Goal: Task Accomplishment & Management: Complete application form

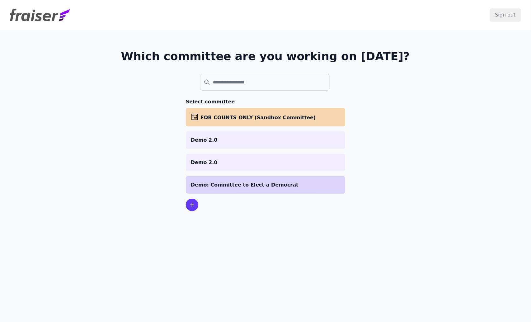
click at [250, 184] on p "Demo: Committee to Elect a Democrat" at bounding box center [265, 184] width 149 height 7
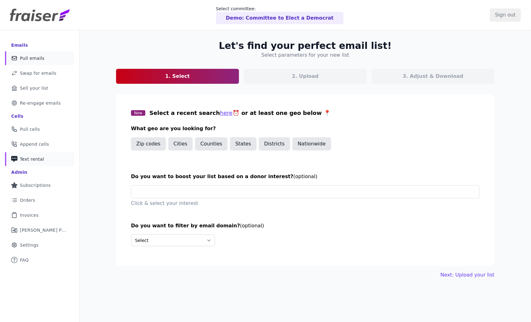
click at [30, 160] on span "Text rental" at bounding box center [32, 159] width 24 height 6
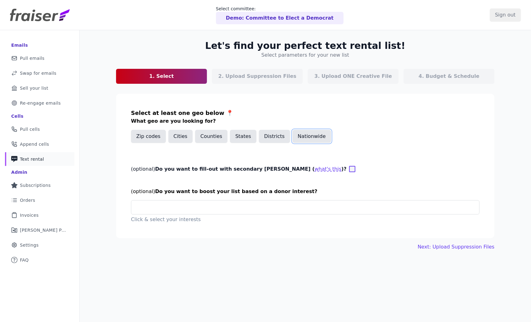
click at [297, 137] on button "Nationwide" at bounding box center [311, 136] width 39 height 13
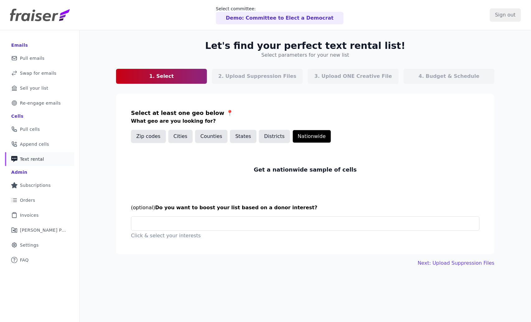
click at [33, 161] on span "Text rental" at bounding box center [32, 159] width 24 height 6
click at [241, 137] on button "States" at bounding box center [243, 136] width 26 height 13
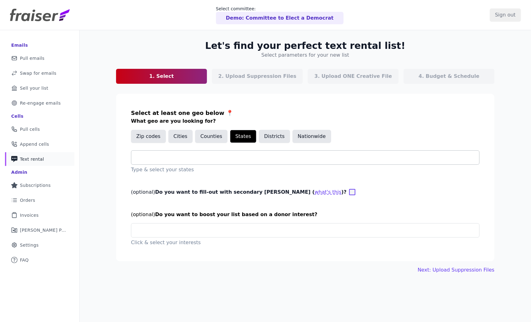
click at [208, 156] on input "text" at bounding box center [307, 157] width 343 height 7
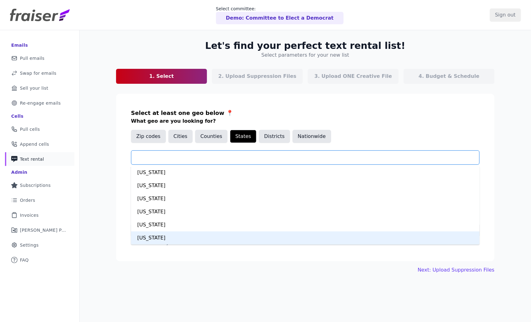
click at [149, 236] on div "California" at bounding box center [305, 237] width 348 height 13
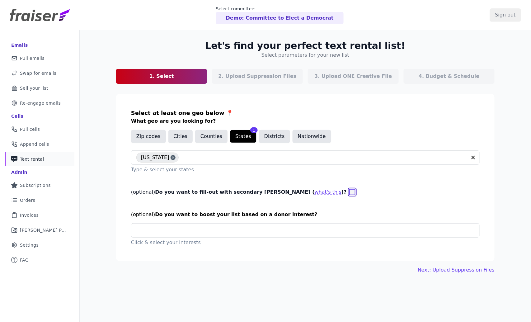
click at [349, 190] on input "(optional) Do you want to fill-out with secondary geo params ( what's this )?" at bounding box center [352, 192] width 6 height 6
checkbox input "true"
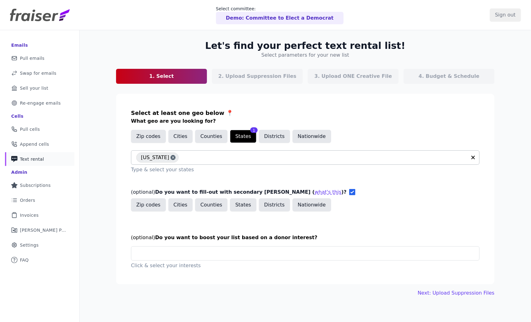
click at [182, 159] on input "text" at bounding box center [324, 157] width 285 height 7
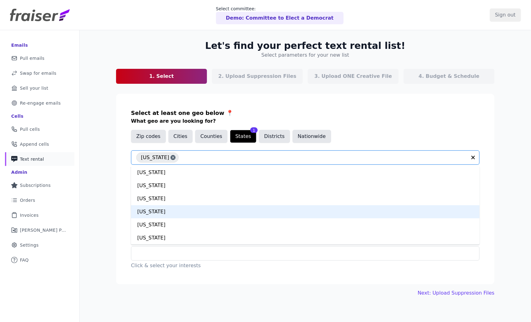
click at [150, 212] on div "Arizona" at bounding box center [305, 211] width 348 height 13
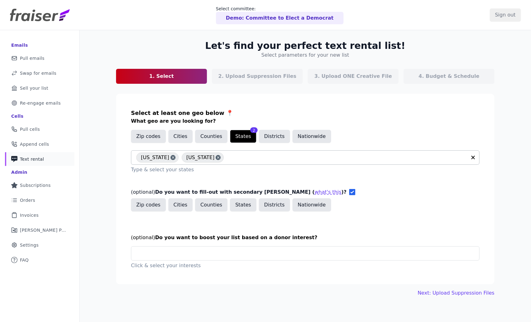
click at [171, 158] on icon at bounding box center [173, 157] width 4 height 6
click at [241, 204] on button "States" at bounding box center [243, 204] width 26 height 13
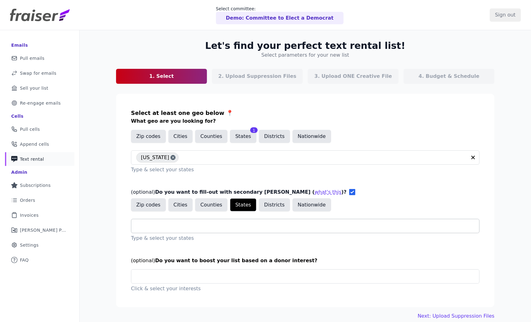
click at [224, 226] on input "text" at bounding box center [307, 225] width 343 height 7
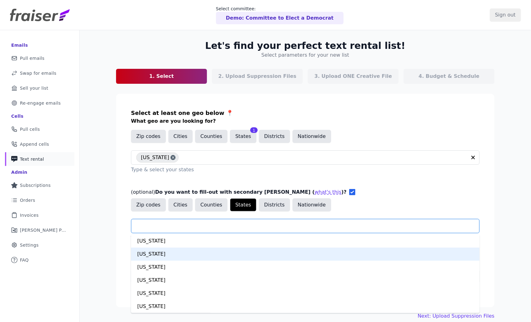
type input "*"
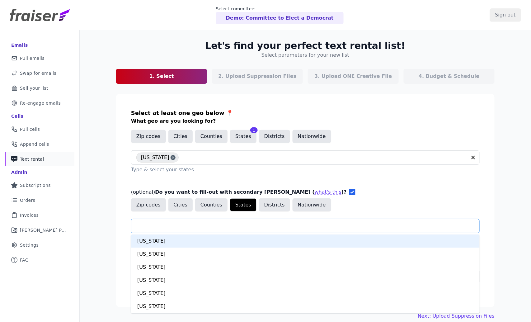
type input "*"
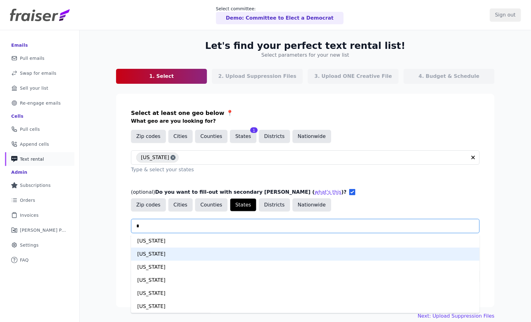
click at [143, 255] on div "California" at bounding box center [305, 253] width 348 height 13
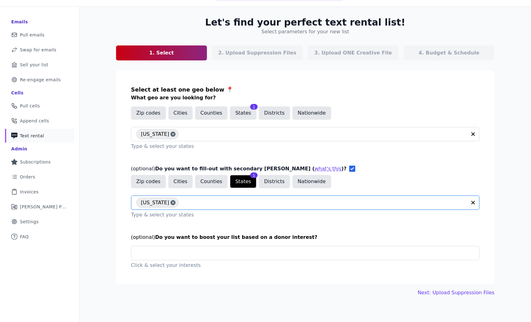
scroll to position [30, 0]
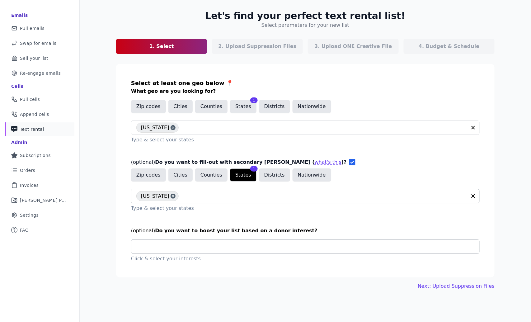
click at [160, 249] on div at bounding box center [307, 247] width 343 height 14
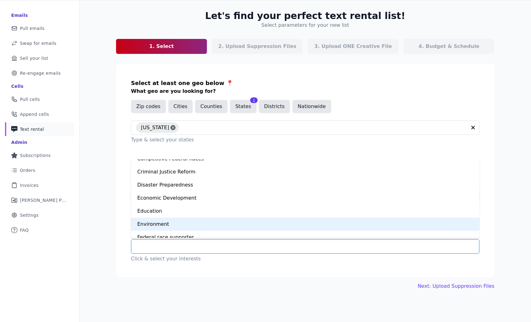
scroll to position [110, 0]
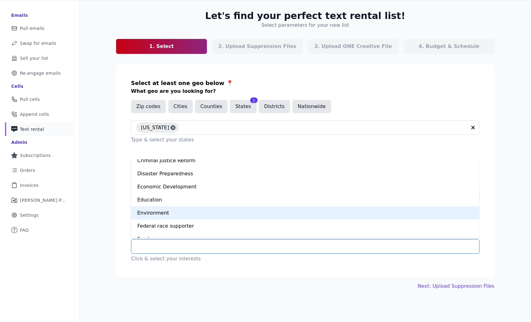
click at [160, 207] on div "Environment" at bounding box center [305, 212] width 348 height 13
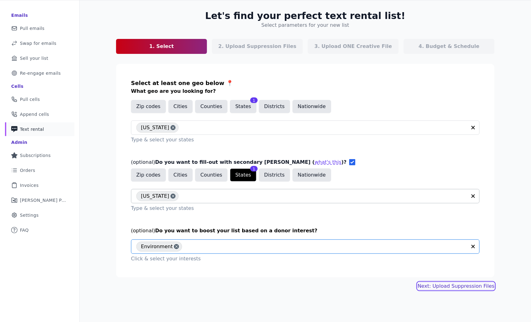
click at [444, 284] on link "Next: Upload Suppression Files" at bounding box center [455, 285] width 77 height 7
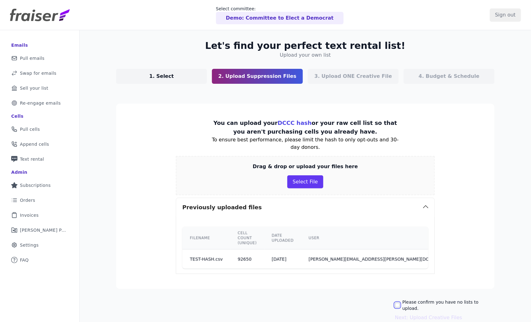
click at [399, 302] on input "Please confirm you have no lists to upload." at bounding box center [397, 304] width 5 height 5
checkbox input "true"
click at [425, 314] on button "Next: Upload Creative Files" at bounding box center [428, 317] width 67 height 7
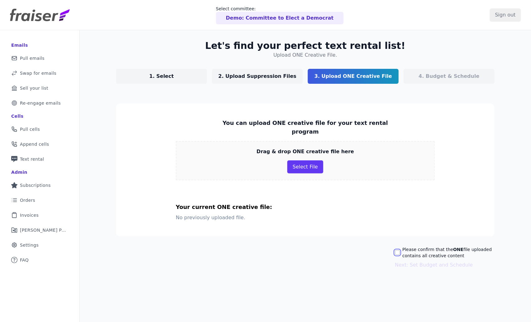
click at [395, 250] on input "Please confirm that the ONE file uploaded contains all creative content" at bounding box center [397, 252] width 5 height 5
click at [396, 250] on input "Please confirm that the ONE file uploaded contains all creative content" at bounding box center [397, 252] width 5 height 5
click at [395, 250] on input "Please confirm that the ONE file uploaded contains all creative content" at bounding box center [397, 252] width 5 height 5
checkbox input "true"
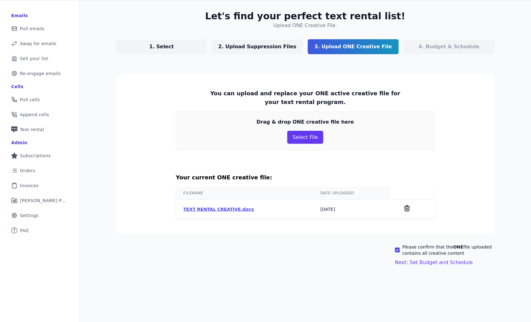
scroll to position [30, 0]
click at [437, 263] on button "Next: Set Budget and Schedule" at bounding box center [434, 261] width 78 height 7
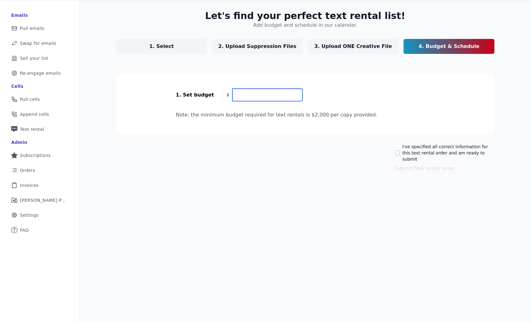
click at [243, 96] on input "text" at bounding box center [267, 95] width 70 height 12
type input "8,000"
click at [395, 152] on div "I've specified all correct information for this text rental order and am ready …" at bounding box center [445, 152] width 100 height 19
click at [395, 150] on input "I've specified all correct information for this text rental order and am ready …" at bounding box center [397, 152] width 5 height 5
checkbox input "true"
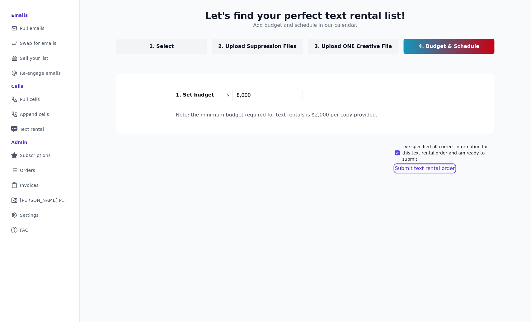
click at [407, 165] on button "Submit text rental order" at bounding box center [425, 168] width 60 height 7
